Goal: Task Accomplishment & Management: Use online tool/utility

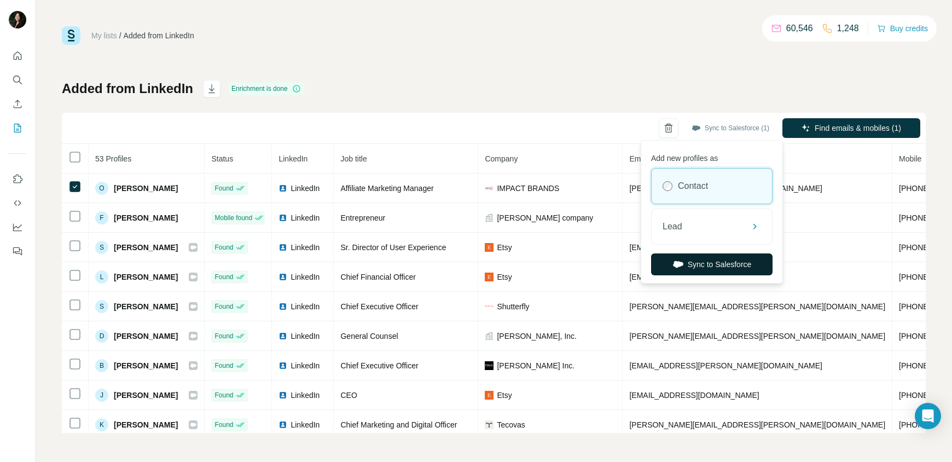
click at [721, 260] on button "Sync to Salesforce" at bounding box center [711, 264] width 121 height 22
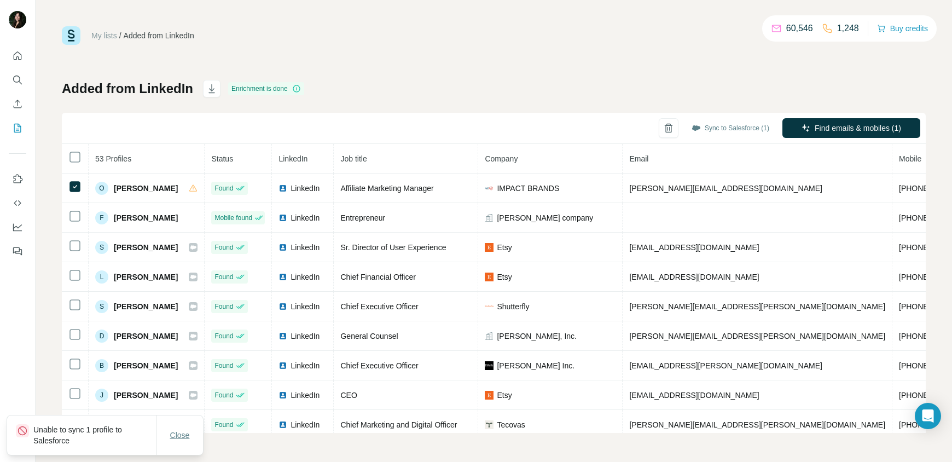
click at [187, 437] on span "Close" at bounding box center [180, 434] width 20 height 11
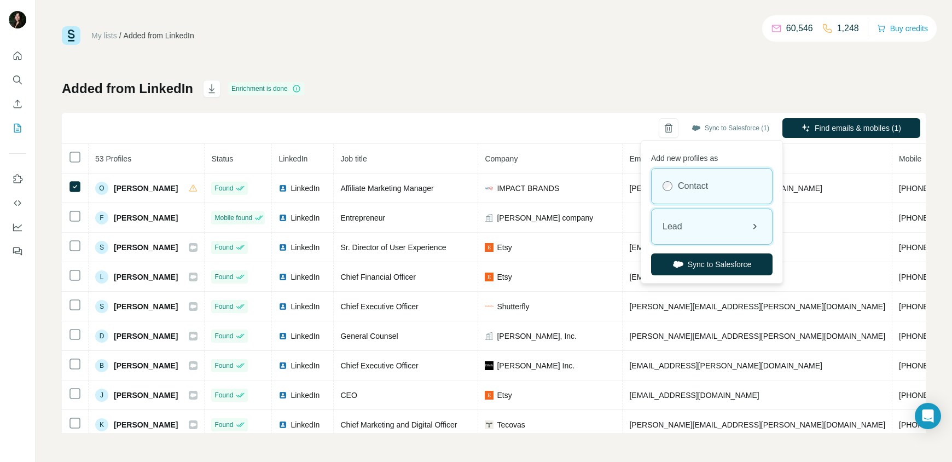
click at [714, 231] on div "Lead" at bounding box center [712, 226] width 120 height 35
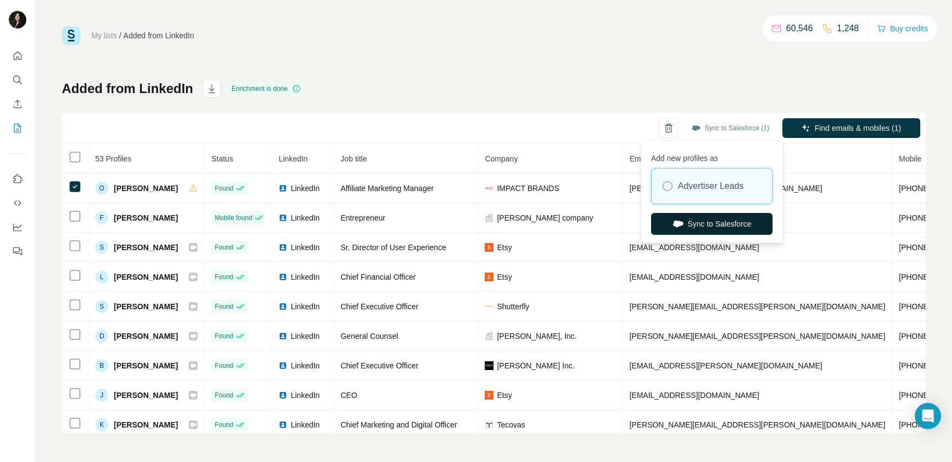
click at [710, 229] on button "Sync to Salesforce" at bounding box center [711, 224] width 121 height 22
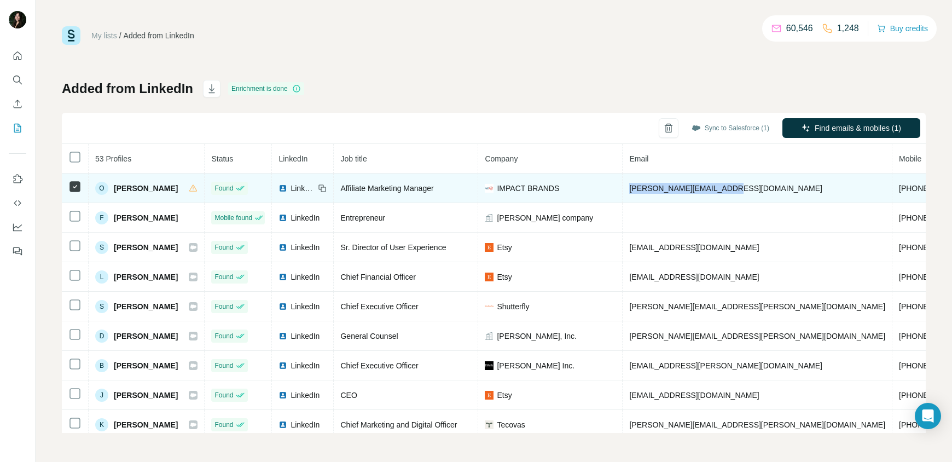
drag, startPoint x: 631, startPoint y: 190, endPoint x: 730, endPoint y: 192, distance: 99.0
click at [730, 192] on span "[PERSON_NAME][EMAIL_ADDRESS][DOMAIN_NAME]" at bounding box center [725, 188] width 193 height 9
copy span "[PERSON_NAME][EMAIL_ADDRESS][DOMAIN_NAME]"
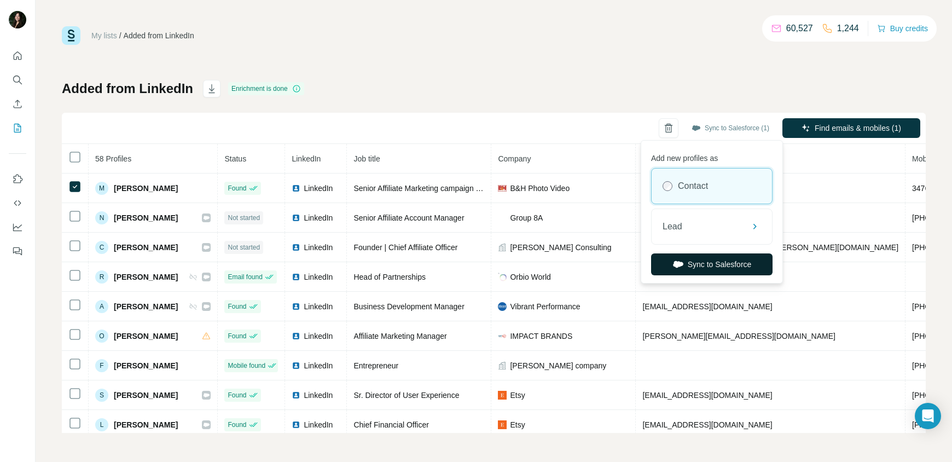
click at [737, 260] on button "Sync to Salesforce" at bounding box center [711, 264] width 121 height 22
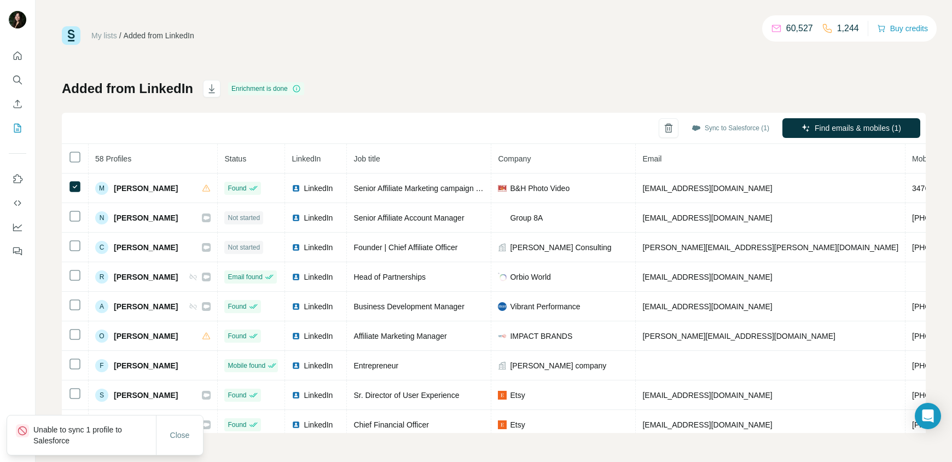
click at [71, 428] on p "Unable to sync 1 profile to Salesforce" at bounding box center [94, 435] width 123 height 22
click at [63, 444] on p "Unable to sync 1 profile to Salesforce" at bounding box center [94, 435] width 123 height 22
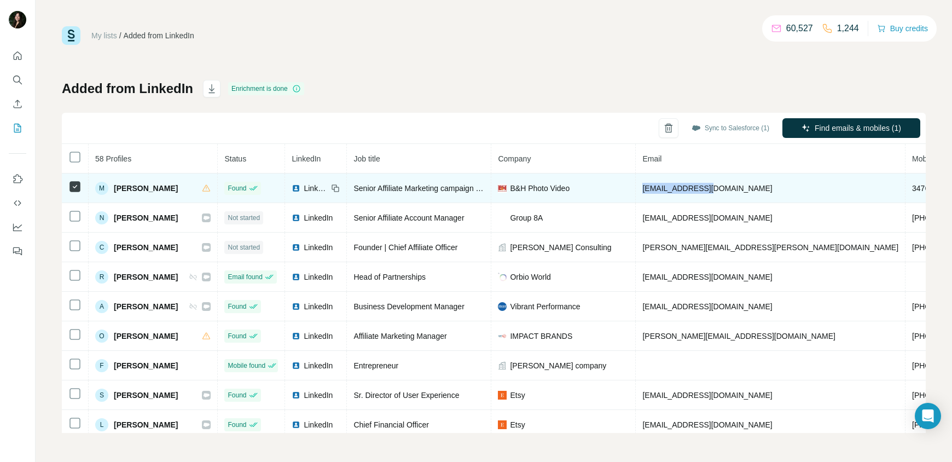
drag, startPoint x: 727, startPoint y: 189, endPoint x: 631, endPoint y: 189, distance: 95.7
click at [636, 189] on td "mendyl@bandh.com" at bounding box center [771, 188] width 270 height 30
copy span "mendyl@bandh.com"
